Goal: Task Accomplishment & Management: Complete application form

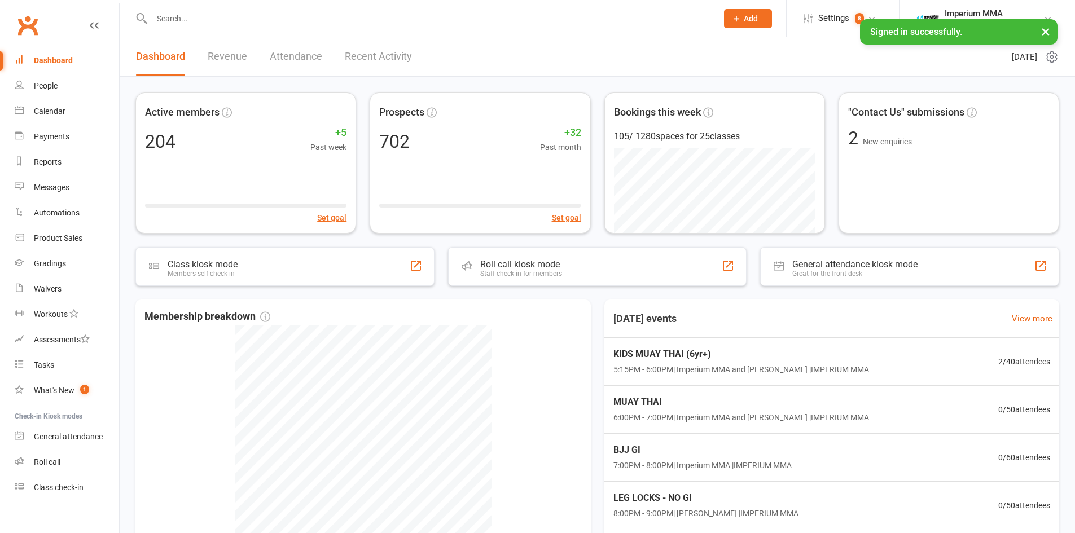
click at [750, 25] on button "Add" at bounding box center [748, 18] width 48 height 19
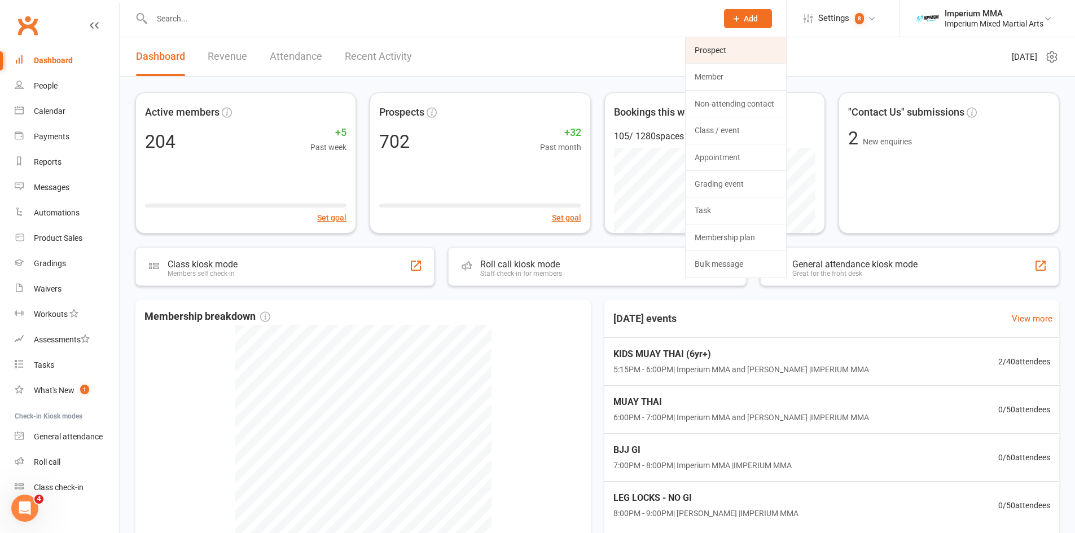
click at [705, 47] on link "Prospect" at bounding box center [735, 50] width 100 height 26
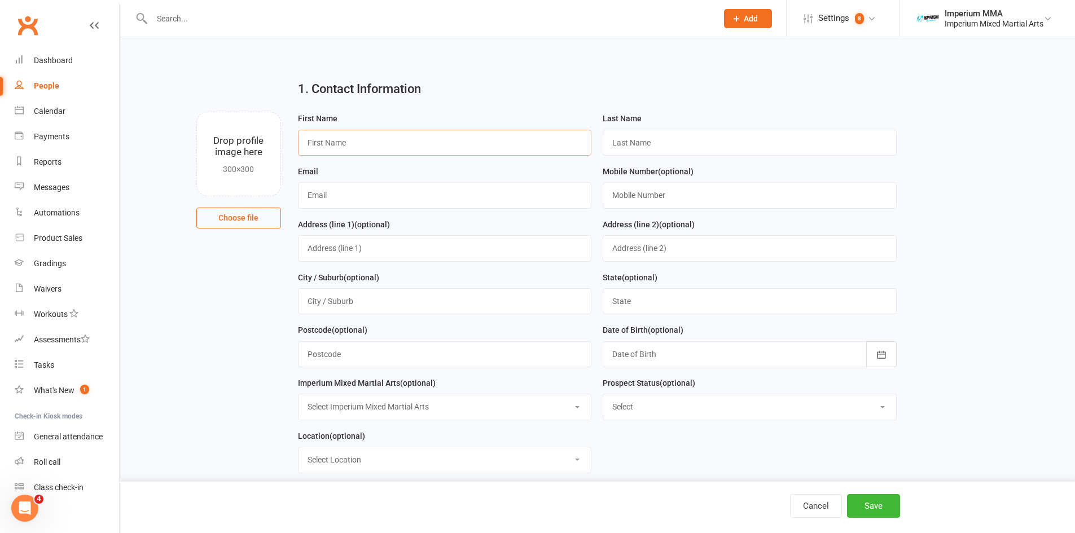
click at [408, 144] on input "text" at bounding box center [445, 143] width 294 height 26
type input "[PERSON_NAME]"
type input "Stavros"
type input "[EMAIL_ADDRESS][DOMAIN_NAME]"
type input "0448413923"
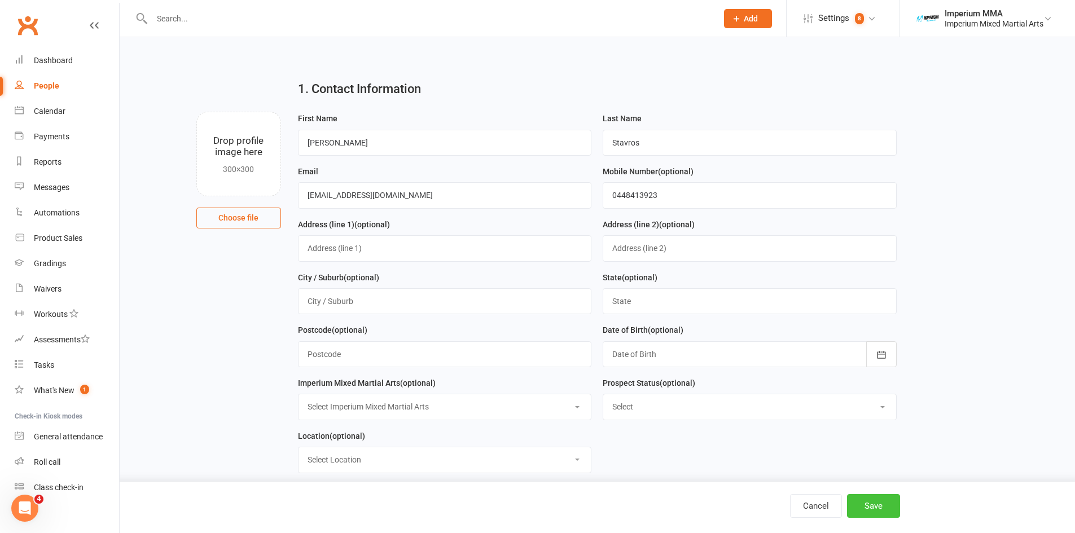
click at [873, 508] on button "Save" at bounding box center [873, 506] width 53 height 24
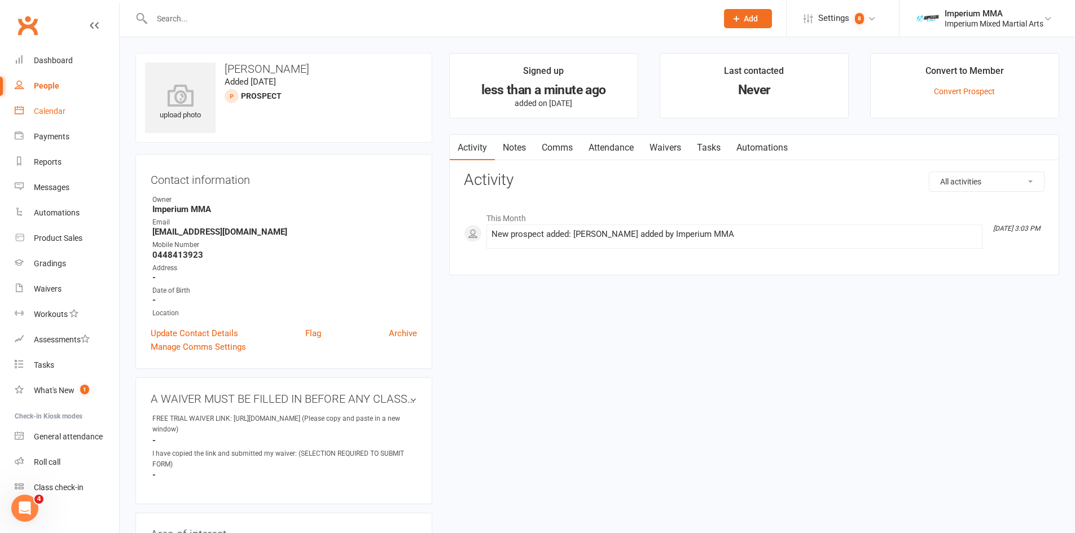
click at [42, 111] on div "Calendar" at bounding box center [50, 111] width 32 height 9
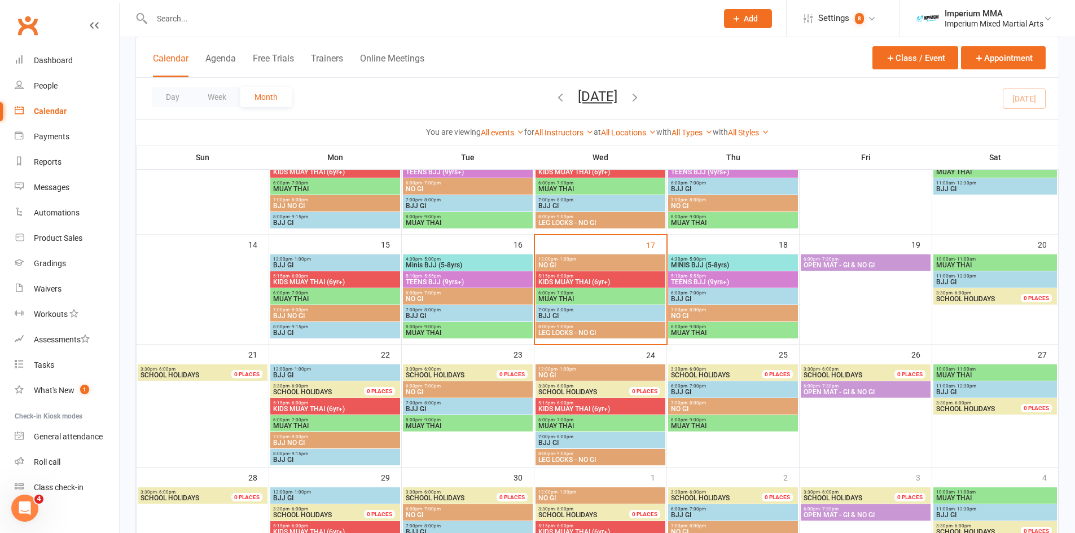
scroll to position [240, 0]
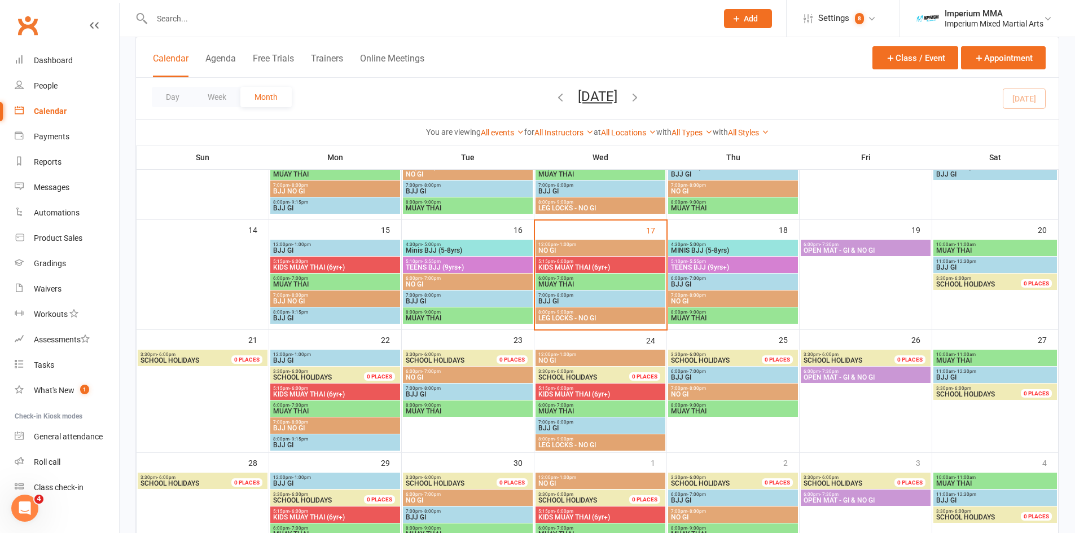
click at [322, 411] on span "MUAY THAI" at bounding box center [334, 411] width 125 height 7
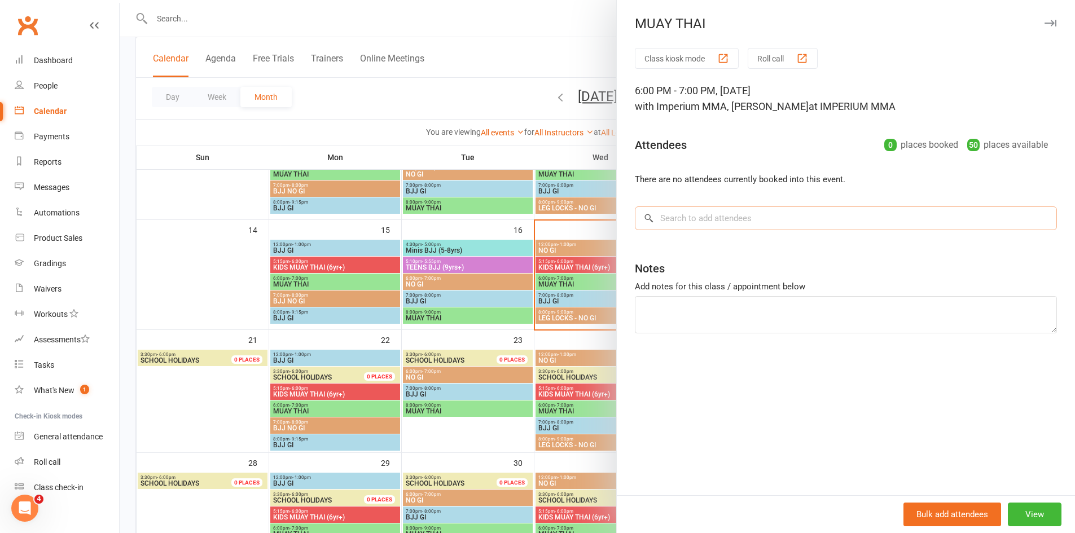
click at [742, 223] on input "search" at bounding box center [846, 218] width 422 height 24
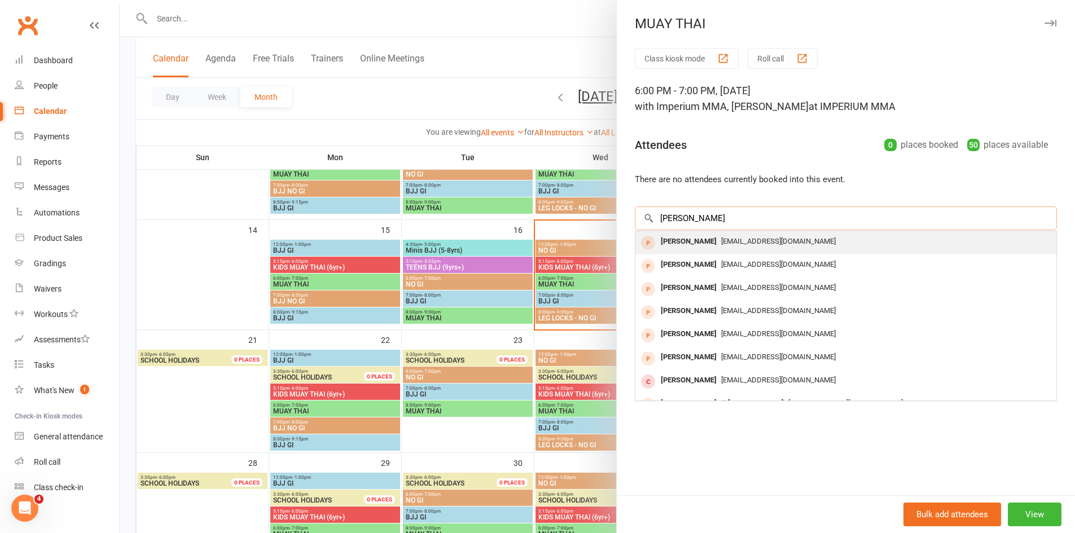
type input "[PERSON_NAME]"
click at [721, 245] on div "[EMAIL_ADDRESS][DOMAIN_NAME]" at bounding box center [846, 242] width 412 height 16
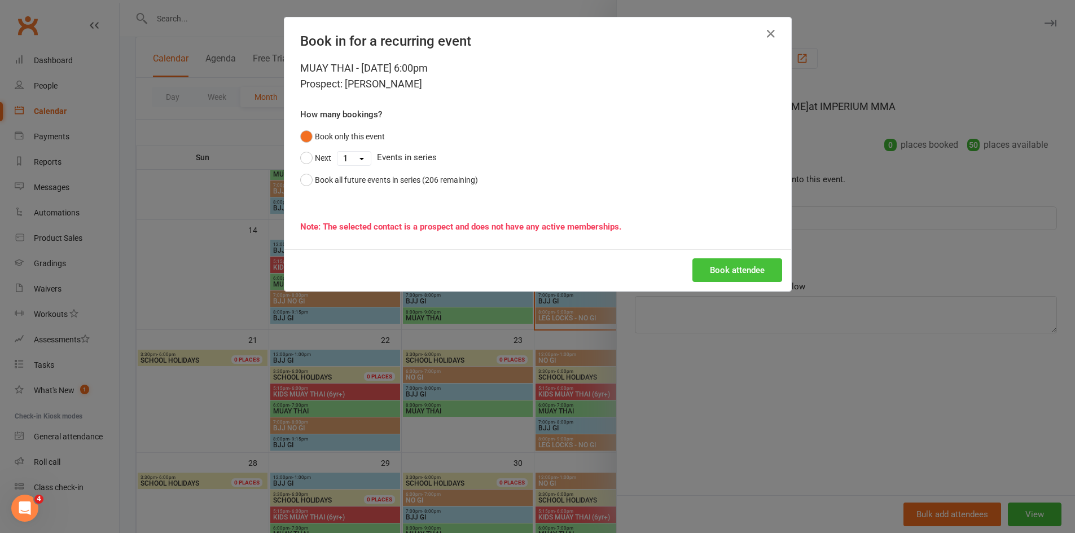
click at [722, 276] on button "Book attendee" at bounding box center [737, 270] width 90 height 24
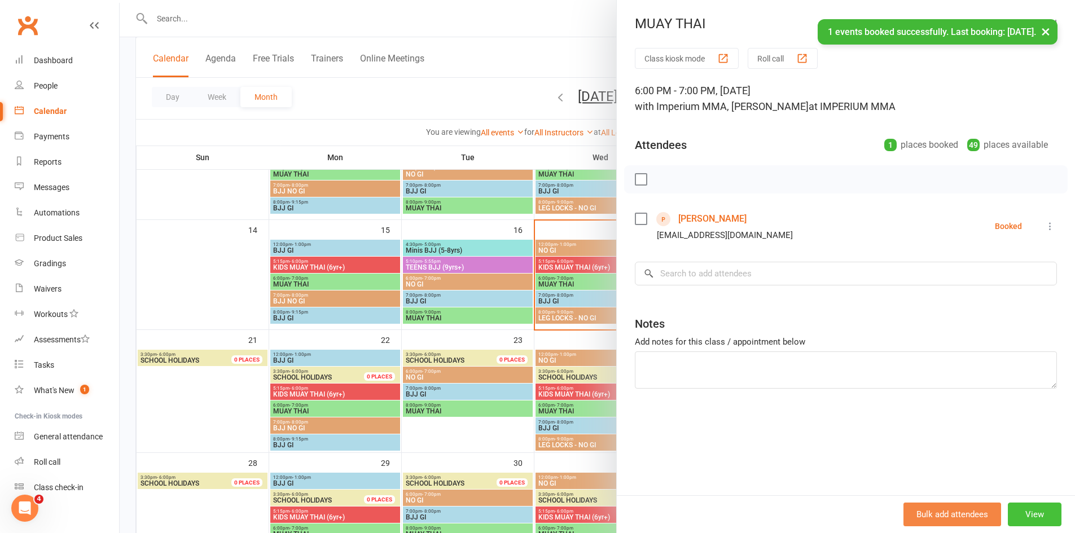
click at [1022, 510] on button "View" at bounding box center [1034, 515] width 54 height 24
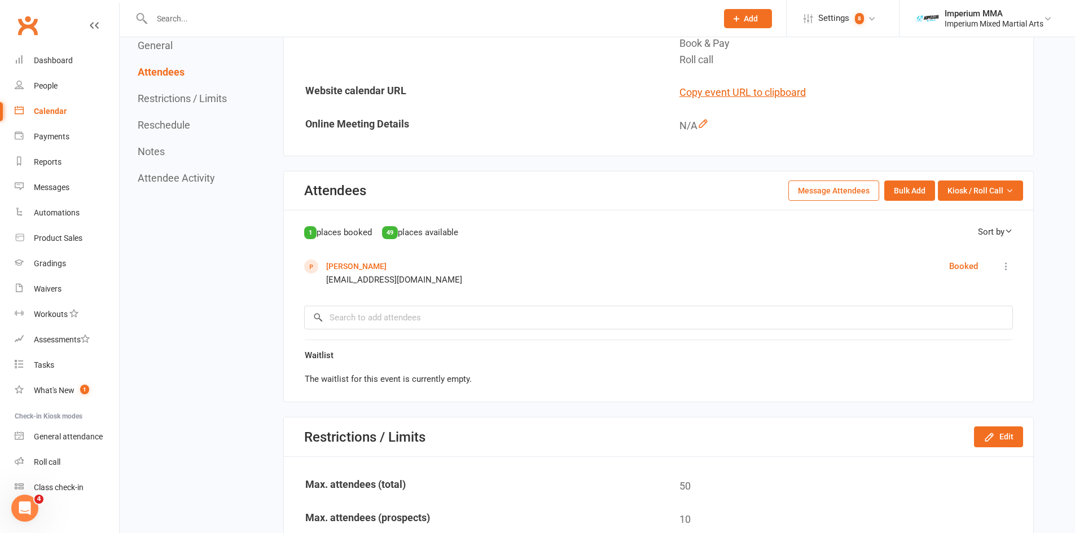
scroll to position [437, 0]
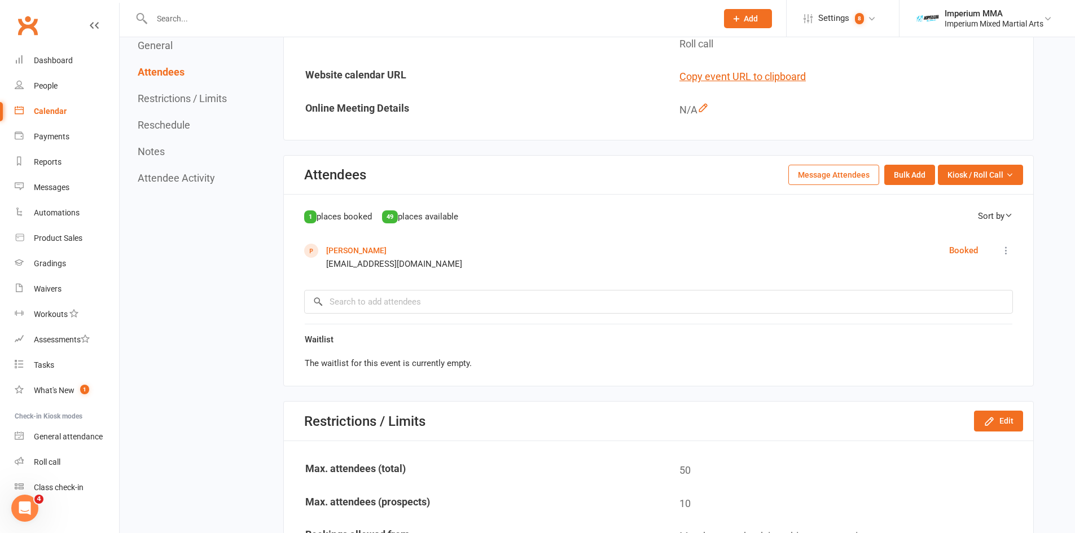
click at [829, 174] on button "Message Attendees" at bounding box center [833, 175] width 91 height 20
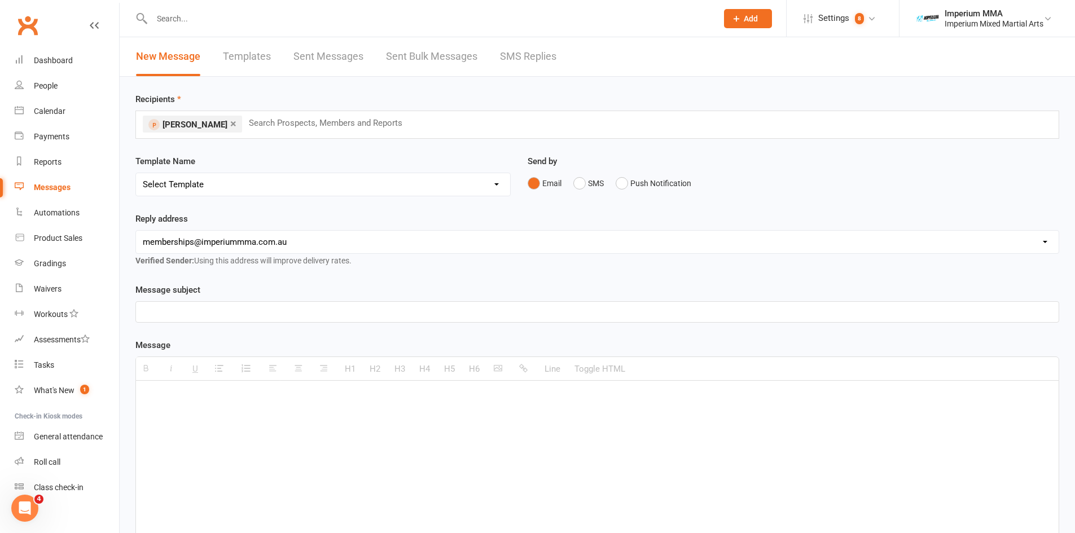
click at [338, 186] on select "Select Template [SMS] WE MISS YOU [Email] 10 CLASS PASS EXPIRY [Email] Confirma…" at bounding box center [323, 184] width 374 height 23
select select "8"
click at [136, 173] on select "Select Template [SMS] WE MISS YOU [Email] 10 CLASS PASS EXPIRY [Email] Confirma…" at bounding box center [323, 184] width 374 height 23
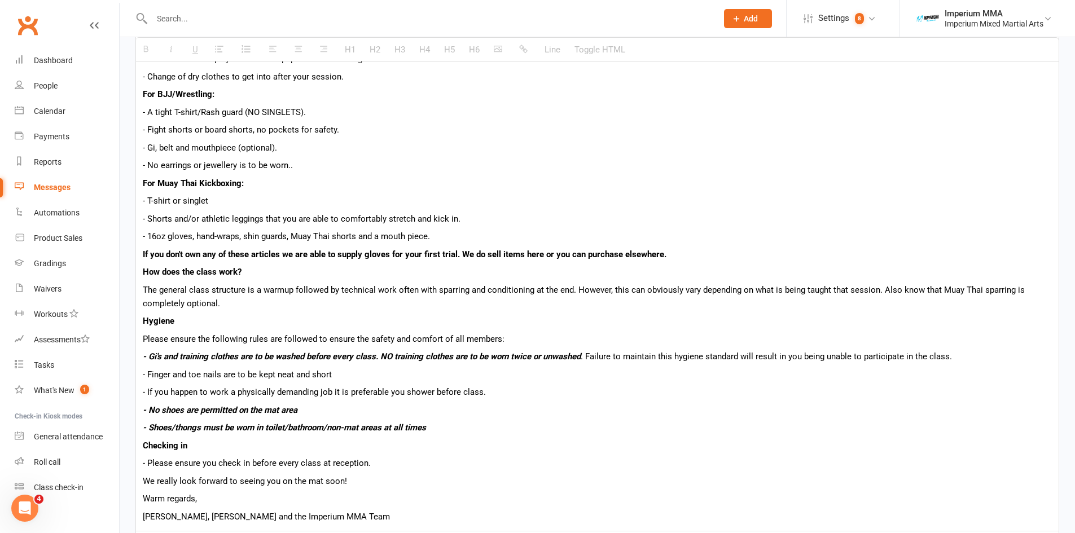
scroll to position [1168, 0]
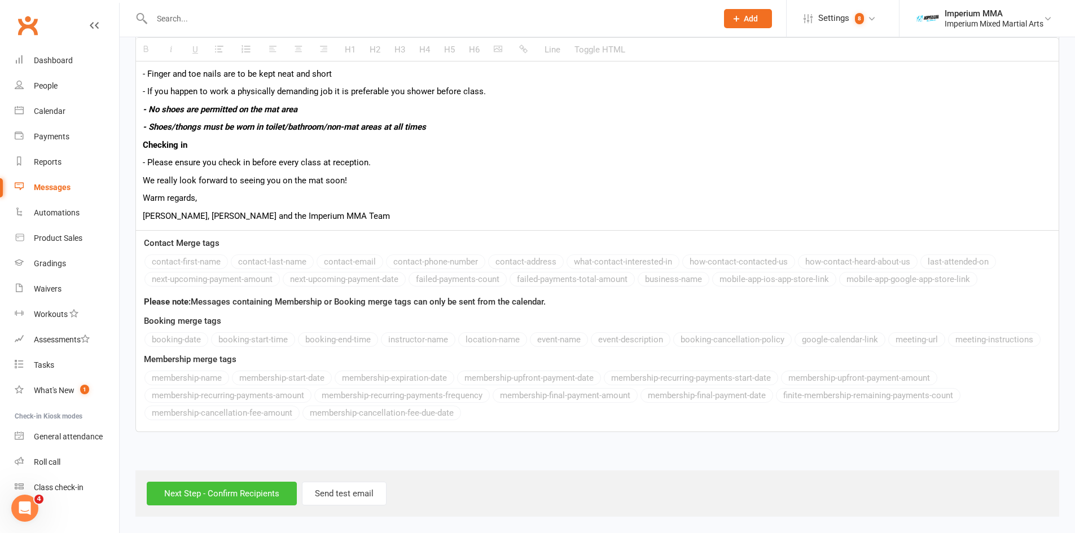
click at [248, 497] on input "Next Step - Confirm Recipients" at bounding box center [222, 494] width 150 height 24
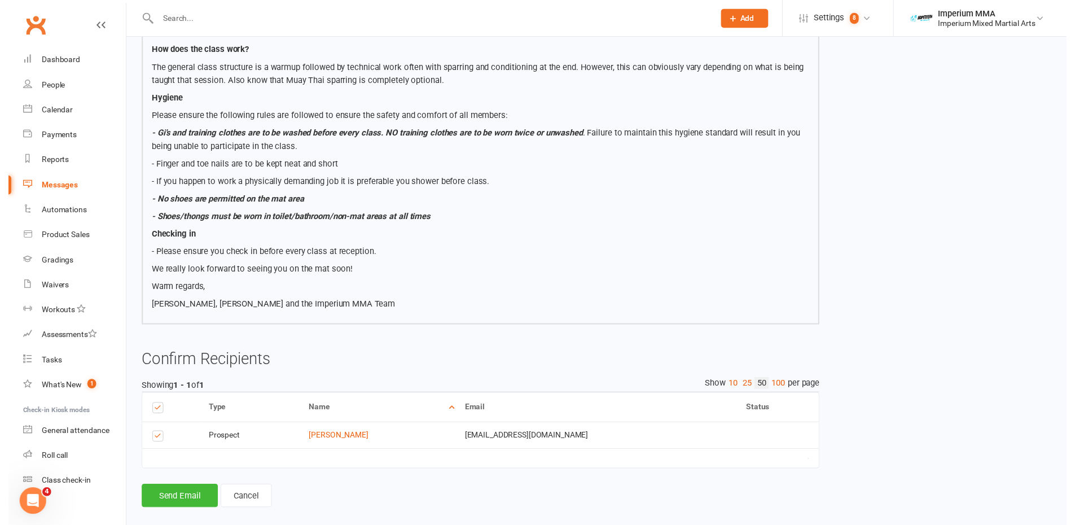
scroll to position [932, 0]
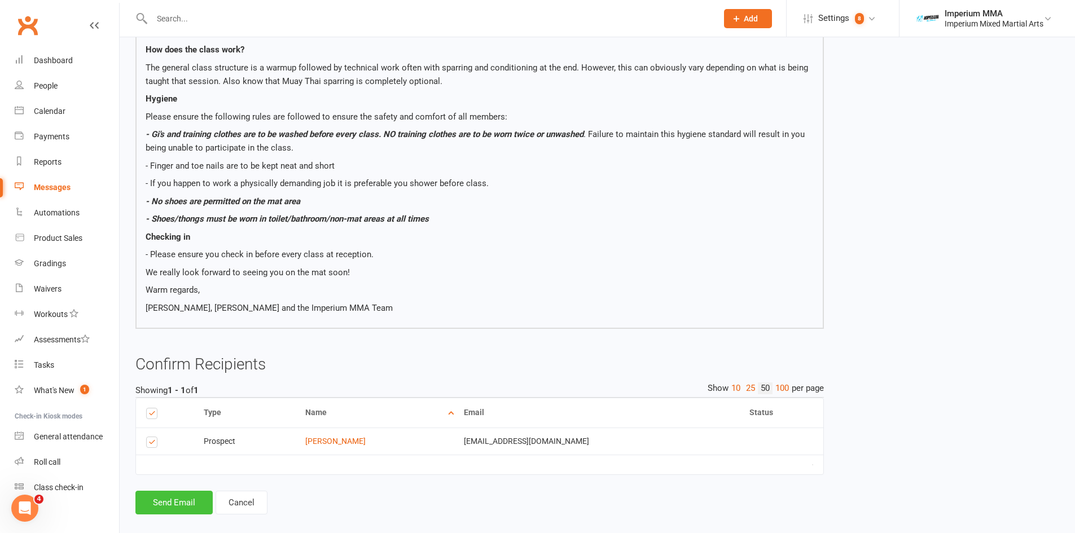
click at [177, 491] on button "Send Email" at bounding box center [173, 503] width 77 height 24
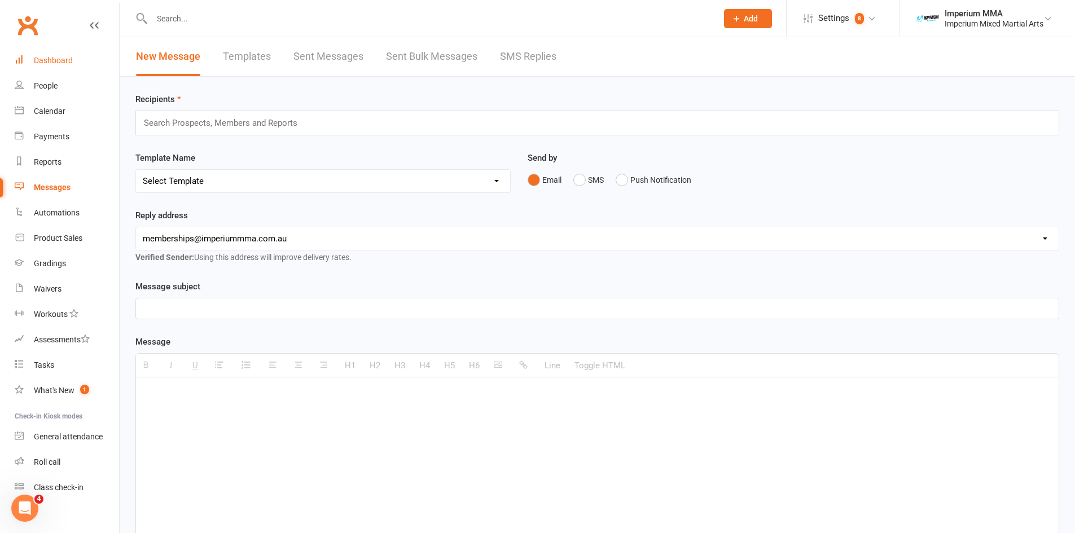
click at [57, 59] on div "Dashboard" at bounding box center [53, 60] width 39 height 9
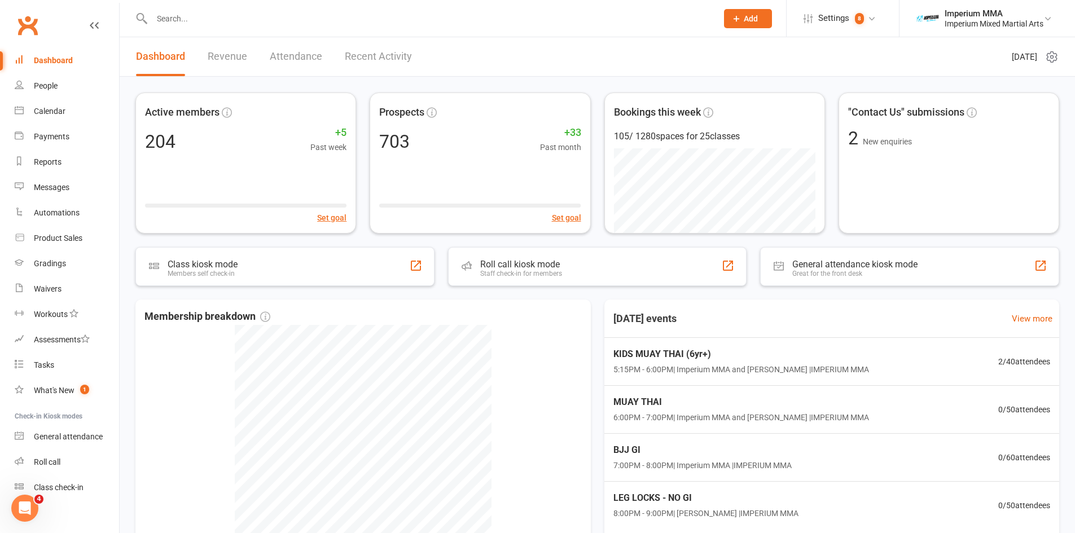
click at [370, 53] on link "Recent Activity" at bounding box center [378, 56] width 67 height 39
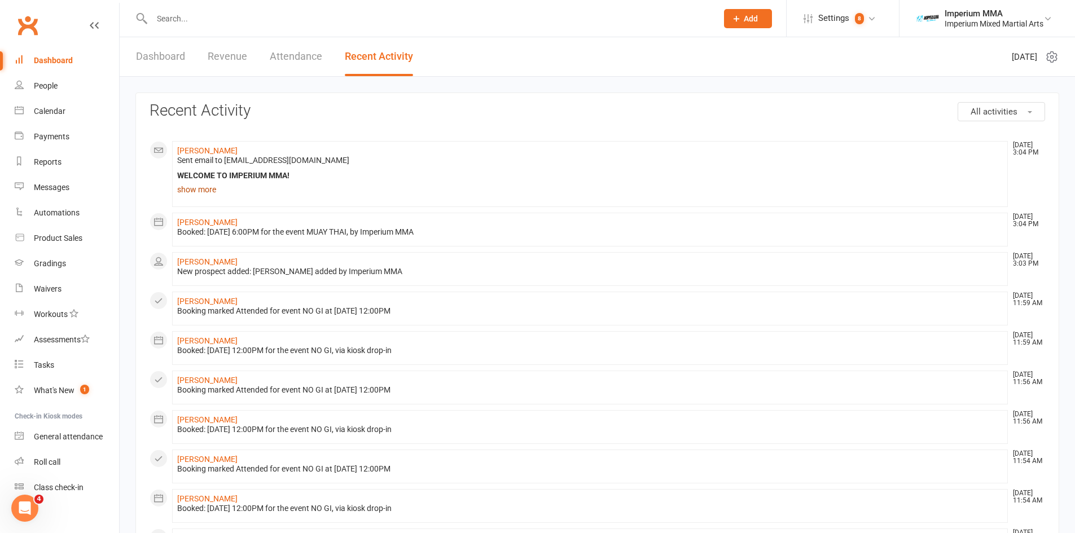
click at [200, 188] on link "show more" at bounding box center [589, 190] width 825 height 16
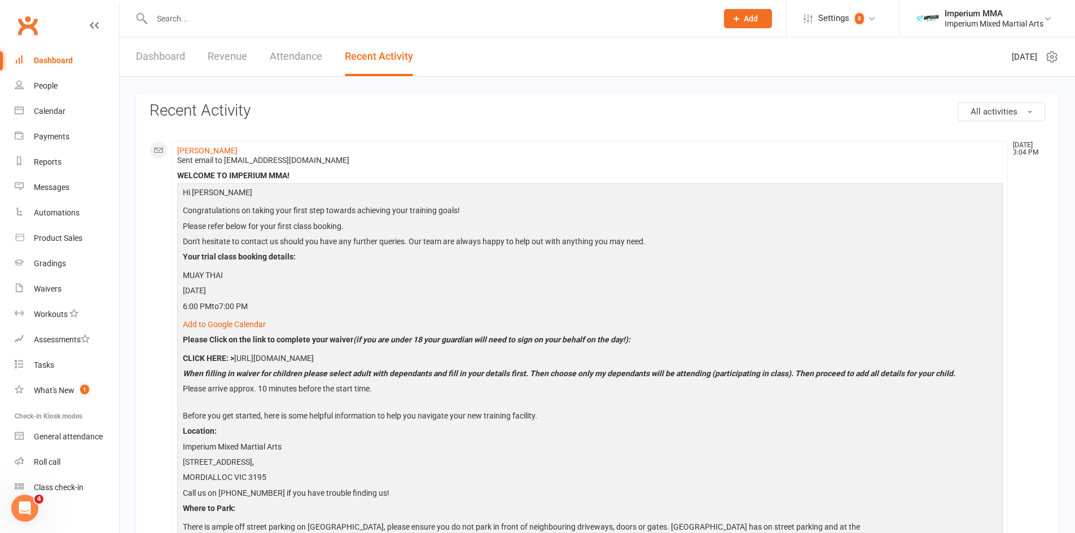
drag, startPoint x: 50, startPoint y: 59, endPoint x: 55, endPoint y: 61, distance: 6.1
click at [50, 59] on div "Dashboard" at bounding box center [53, 60] width 39 height 9
click at [142, 51] on link "Dashboard" at bounding box center [160, 56] width 49 height 39
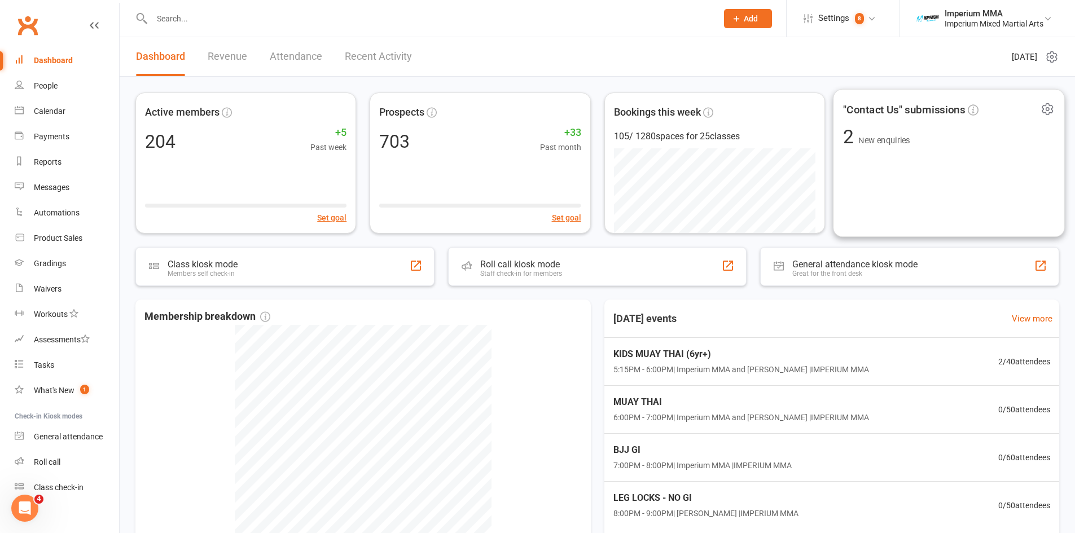
click at [903, 104] on span ""Contact Us" submissions" at bounding box center [904, 109] width 122 height 17
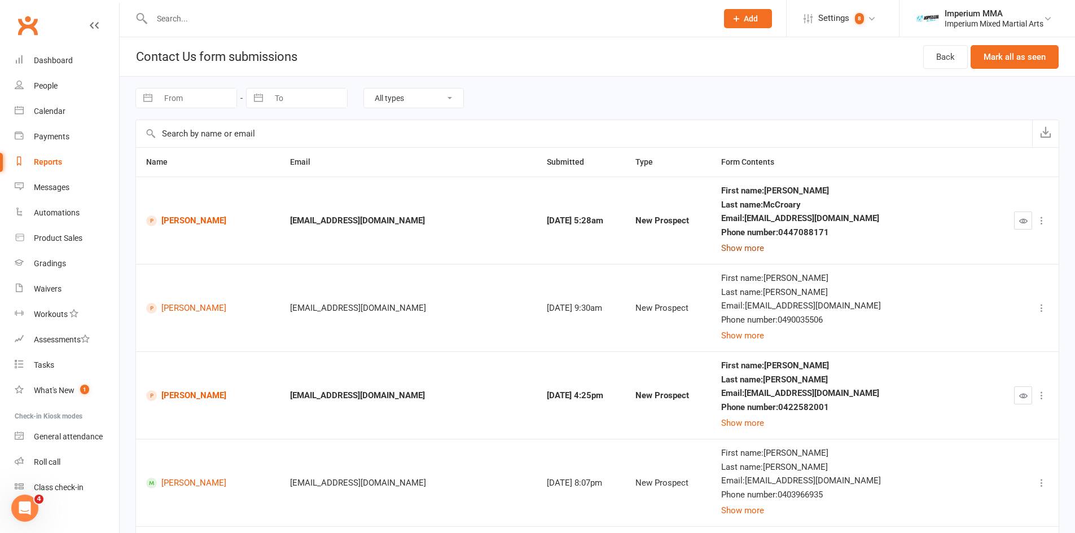
click at [764, 249] on button "Show more" at bounding box center [742, 248] width 43 height 14
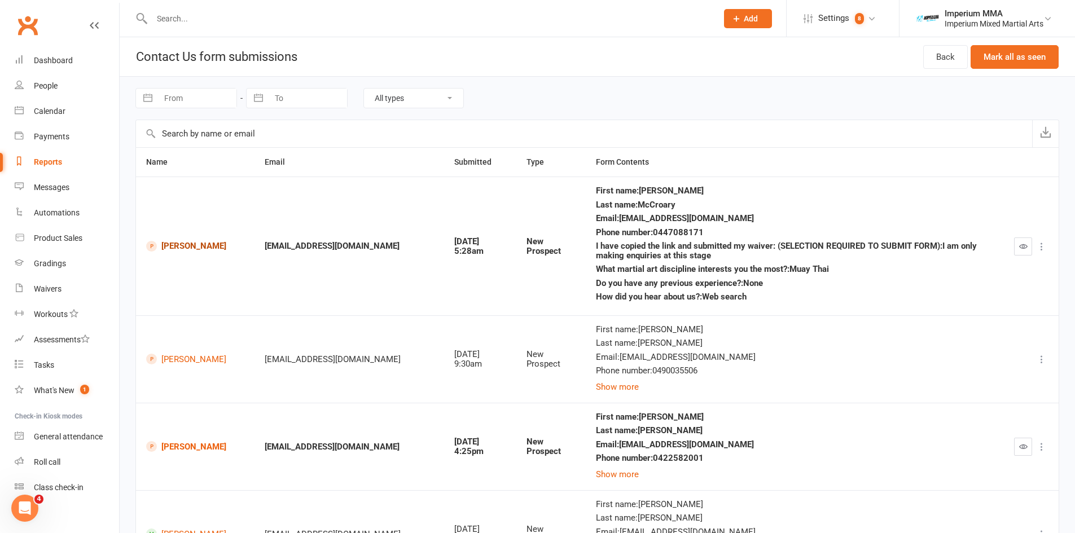
click at [175, 243] on link "[PERSON_NAME]" at bounding box center [195, 246] width 98 height 11
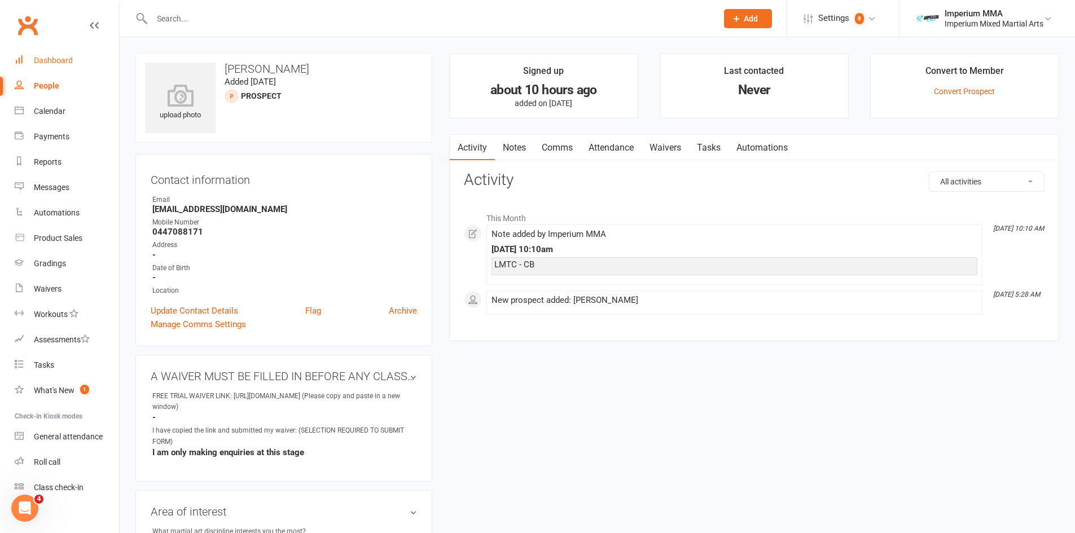
drag, startPoint x: 43, startPoint y: 58, endPoint x: 43, endPoint y: 68, distance: 10.2
click at [44, 58] on div "Dashboard" at bounding box center [53, 60] width 39 height 9
